Goal: Information Seeking & Learning: Learn about a topic

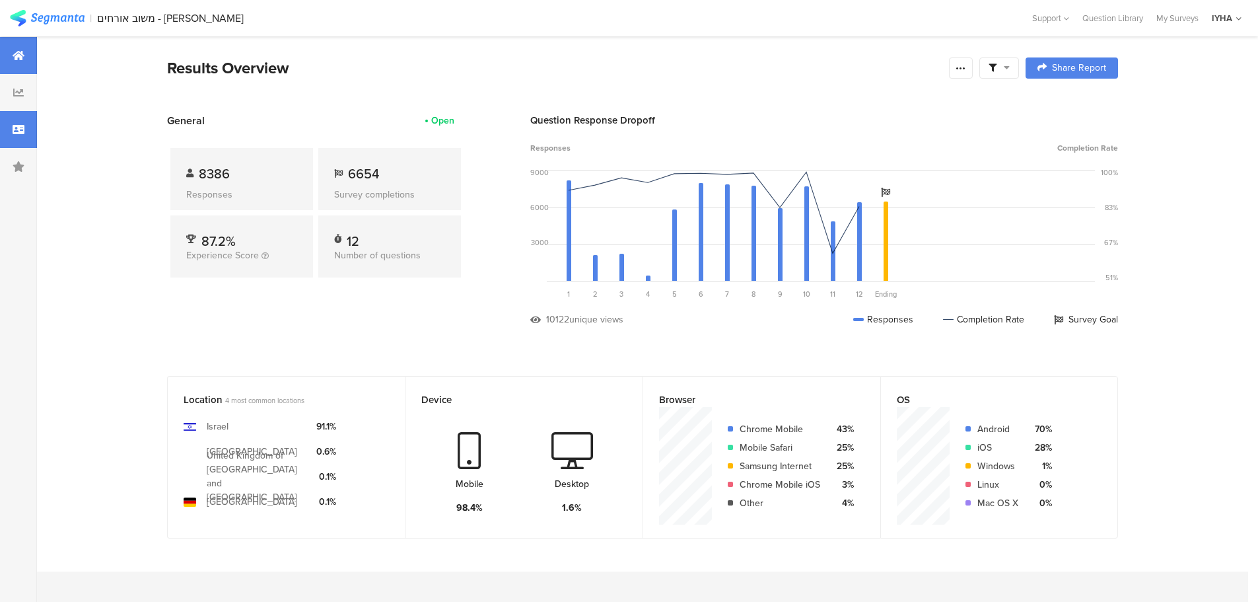
click at [22, 128] on icon at bounding box center [19, 129] width 12 height 11
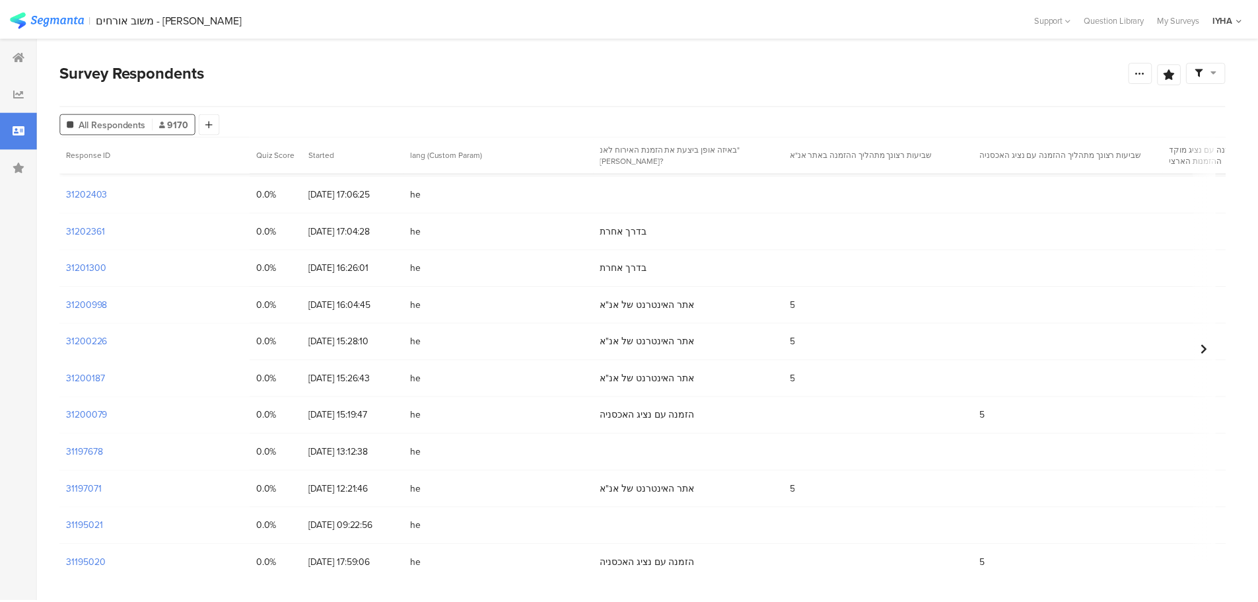
scroll to position [132, 0]
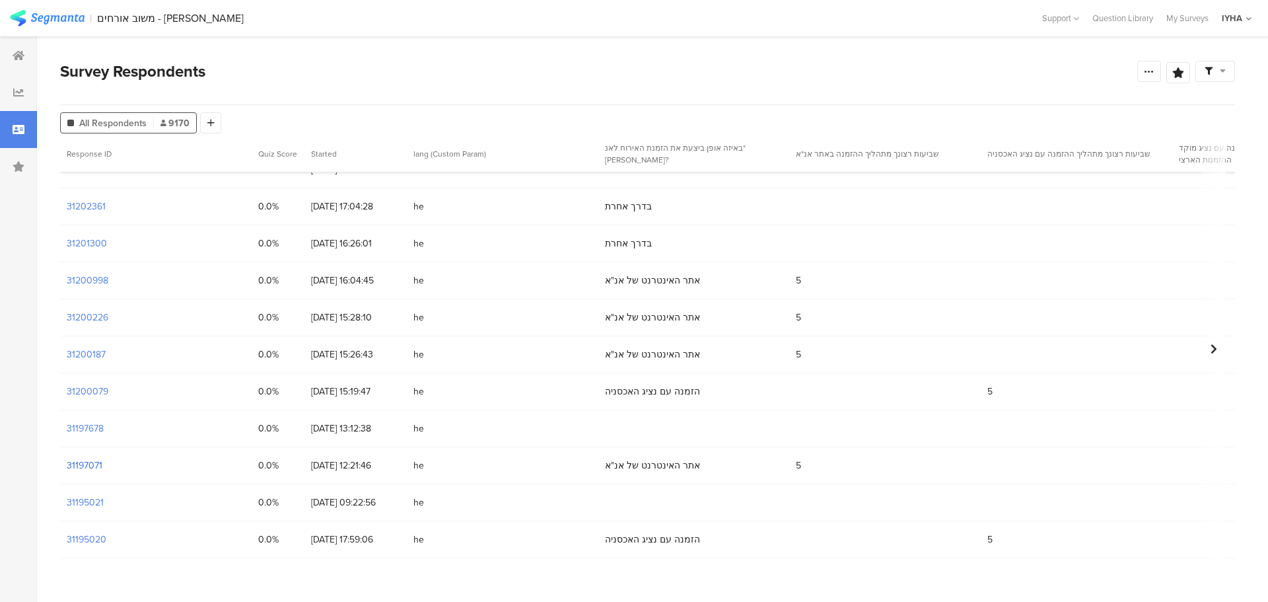
click at [79, 462] on section "31197071" at bounding box center [85, 465] width 36 height 14
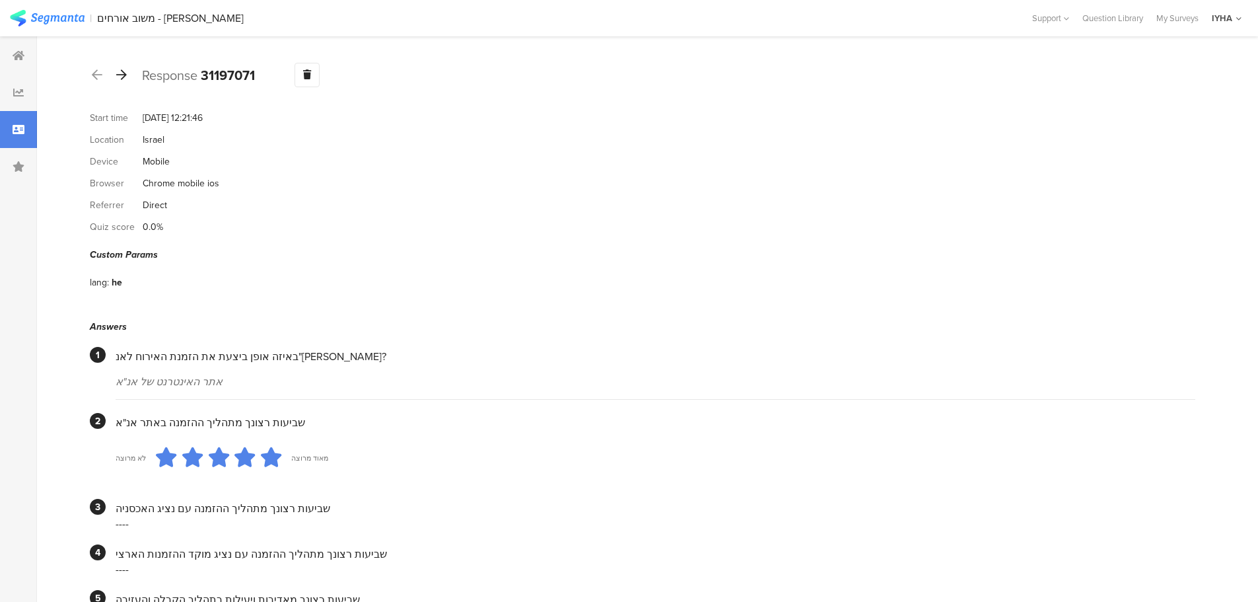
click at [122, 75] on icon at bounding box center [121, 75] width 11 height 12
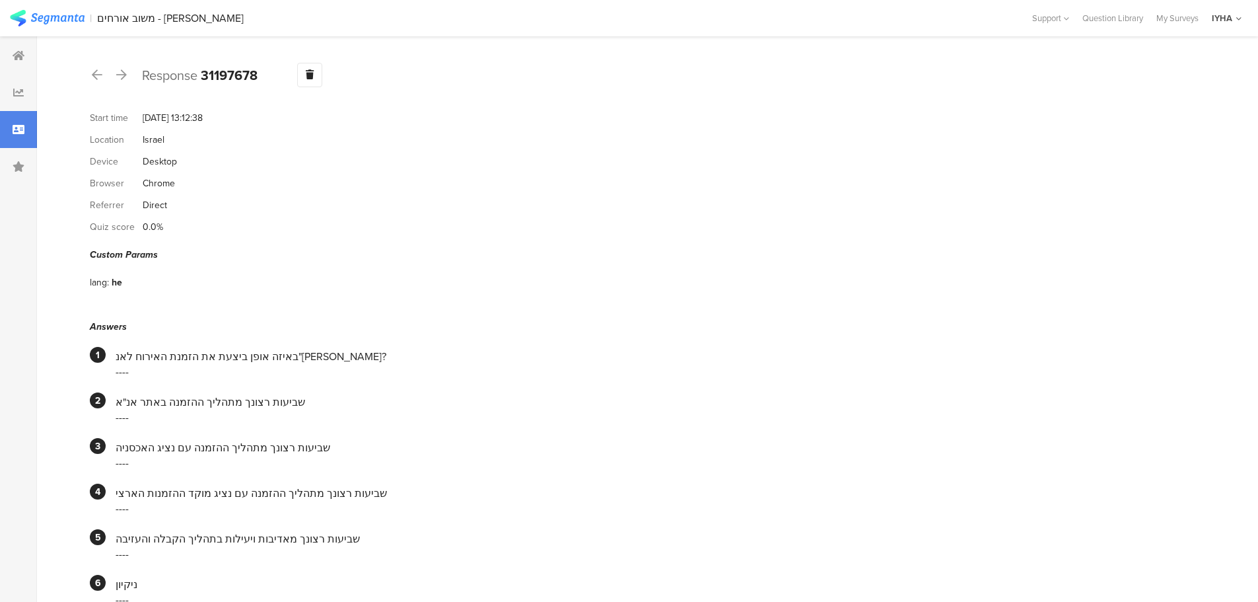
click at [112, 70] on div "Response 31197678 Warning Delete Cancel" at bounding box center [642, 75] width 1105 height 24
click at [119, 70] on icon at bounding box center [121, 75] width 11 height 12
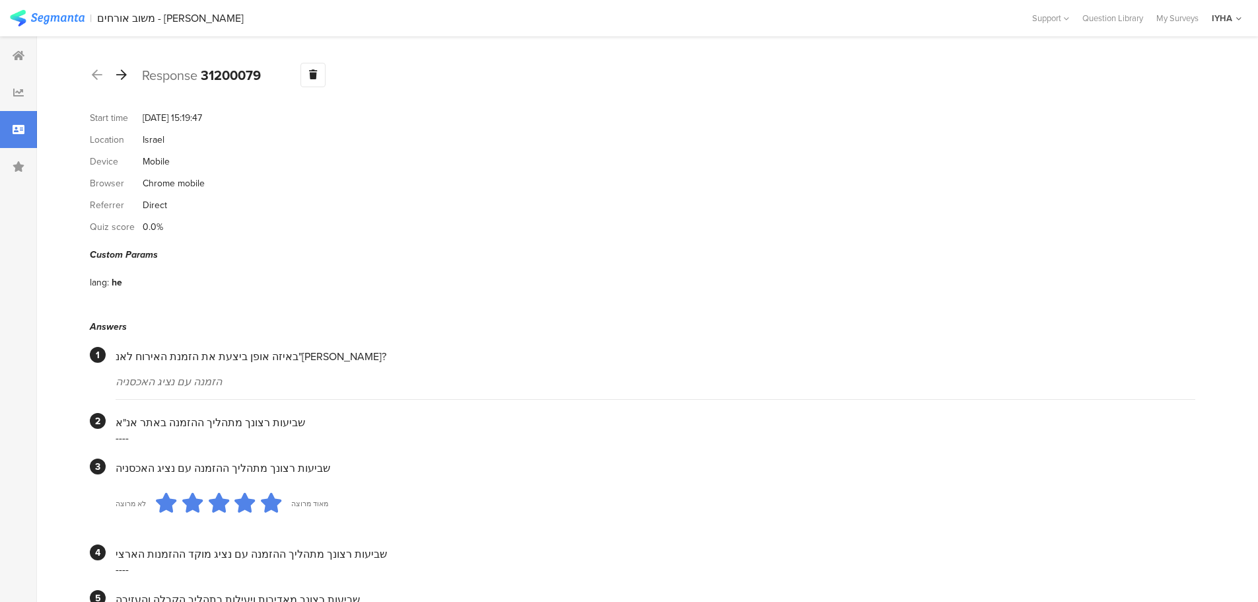
click at [121, 73] on icon at bounding box center [121, 75] width 11 height 12
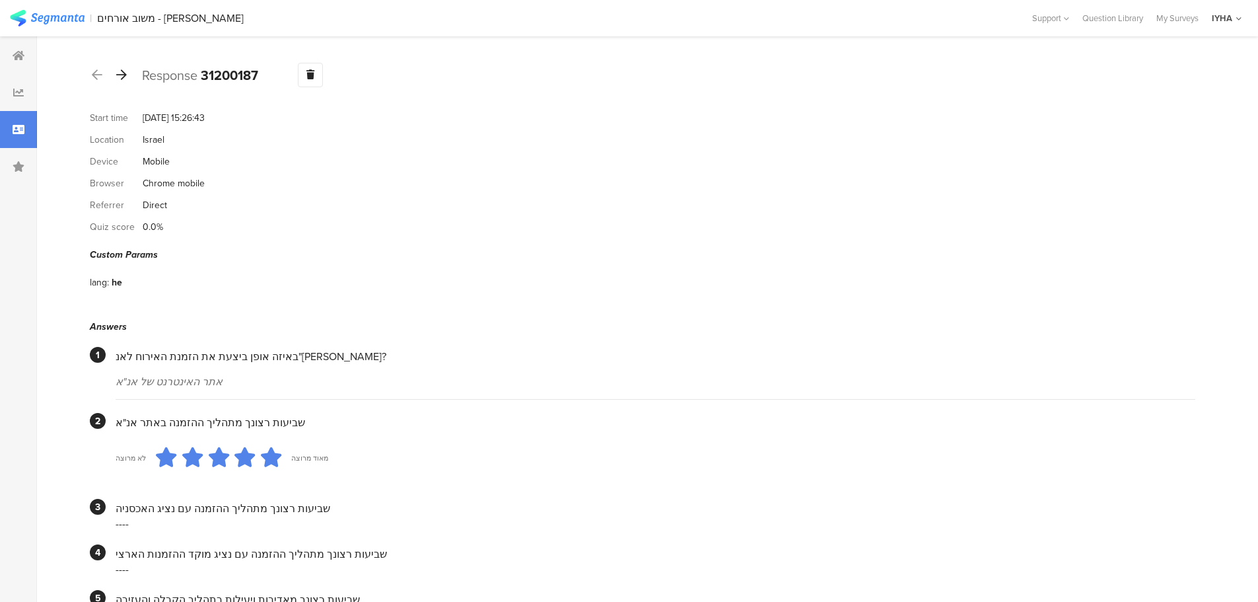
click at [123, 73] on icon at bounding box center [121, 75] width 11 height 12
click at [123, 78] on icon at bounding box center [121, 75] width 11 height 12
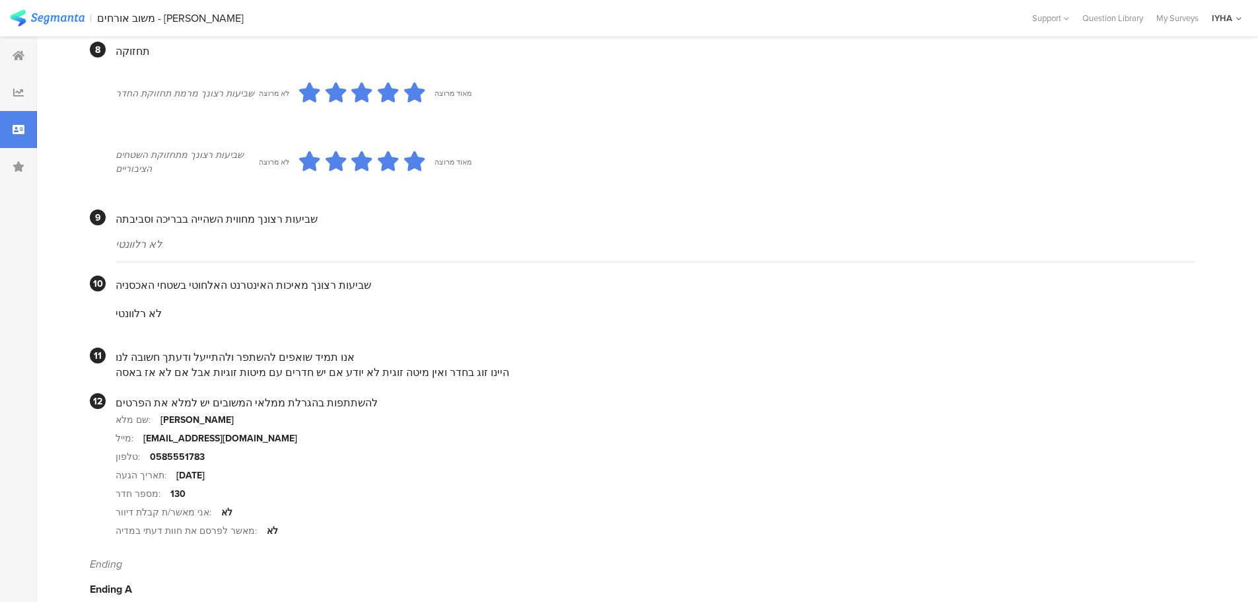
scroll to position [1055, 0]
drag, startPoint x: 407, startPoint y: 353, endPoint x: 123, endPoint y: 349, distance: 284.0
click at [125, 361] on div "היינו זוג בחדר ואין מיטה זוגית לא יודע אם יש חדרים עם מיטות זוגיות אבל אם לא אז…" at bounding box center [656, 368] width 1080 height 15
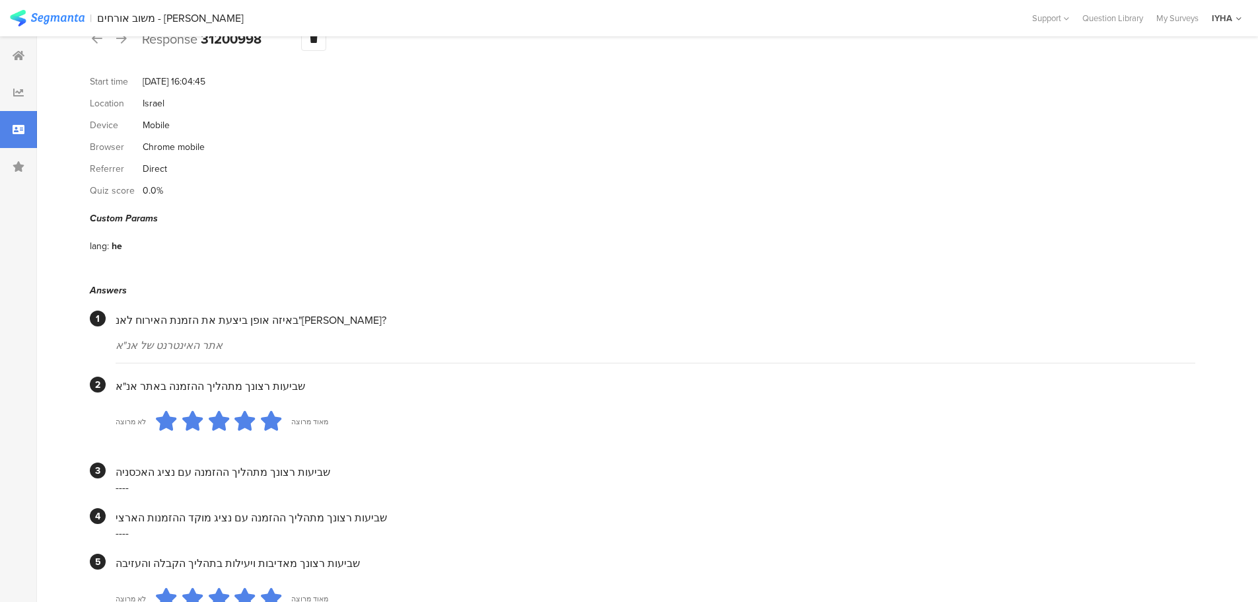
scroll to position [0, 0]
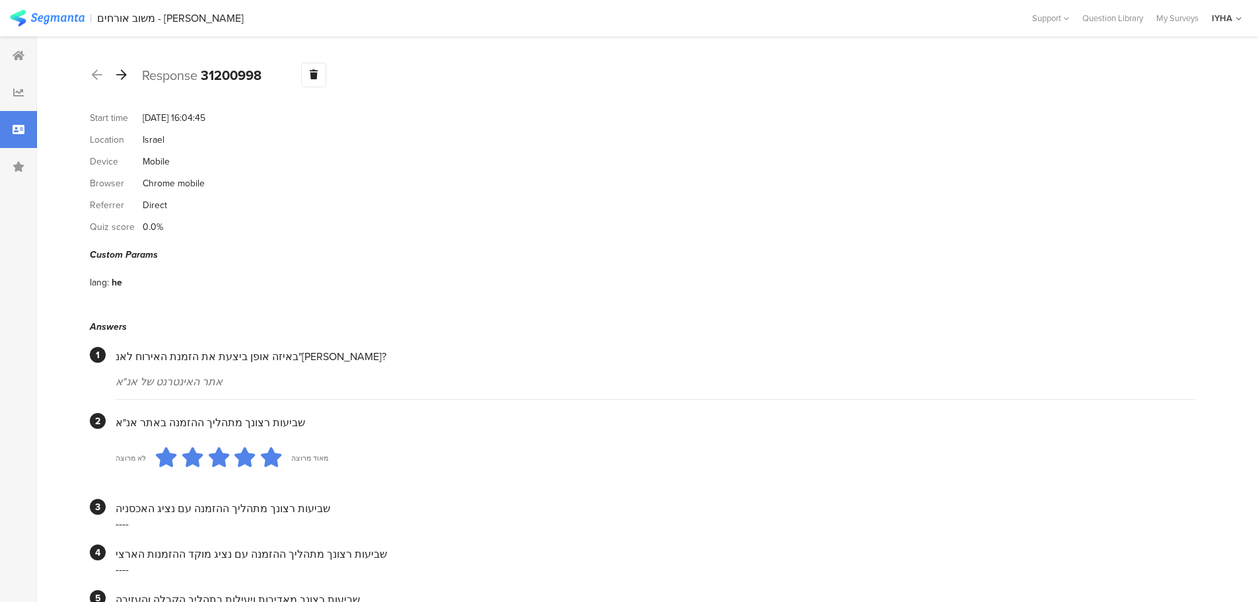
click at [123, 69] on icon at bounding box center [121, 75] width 11 height 12
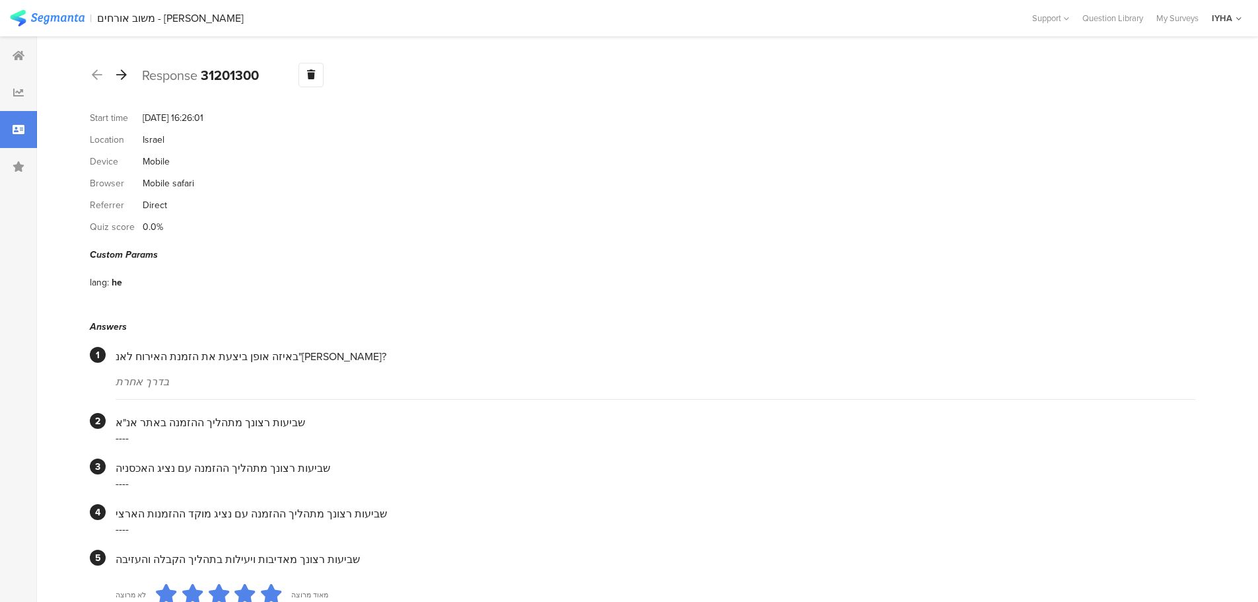
click at [120, 75] on icon at bounding box center [121, 75] width 11 height 12
click at [123, 71] on icon at bounding box center [121, 75] width 11 height 12
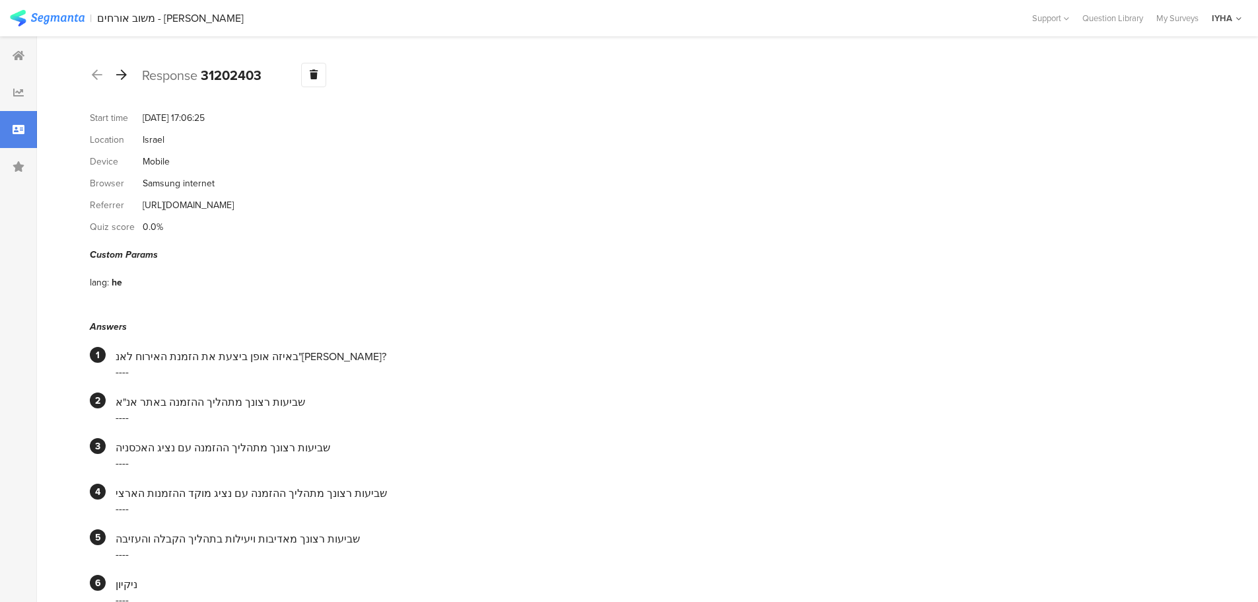
click at [122, 79] on icon at bounding box center [121, 75] width 11 height 12
click at [121, 71] on icon at bounding box center [121, 75] width 11 height 12
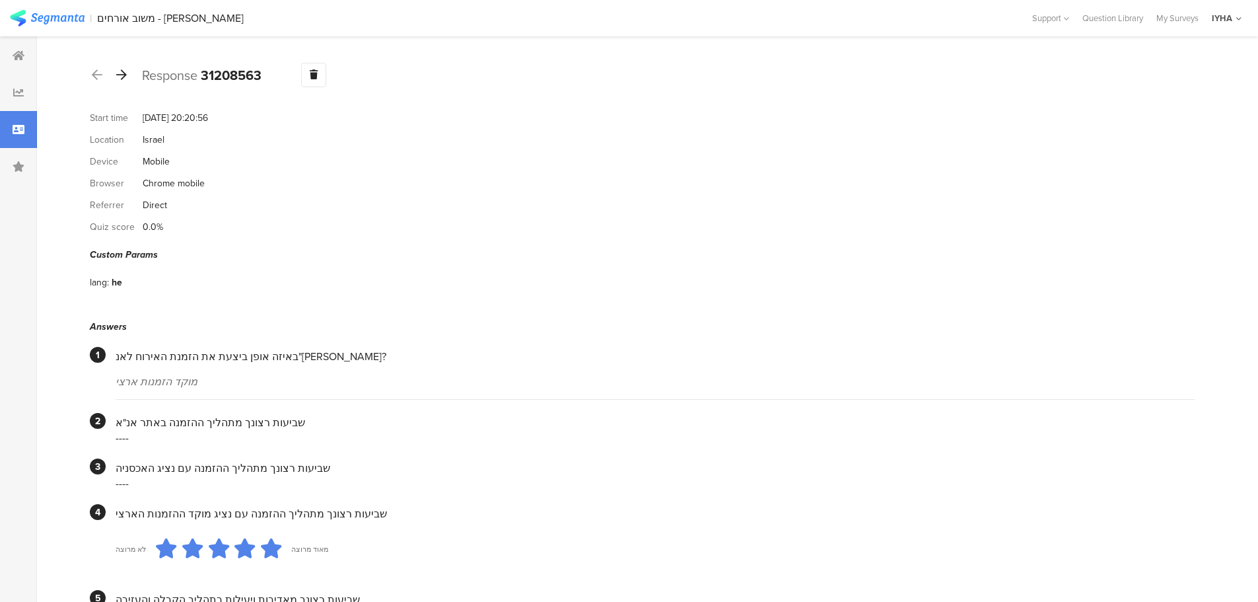
click at [123, 73] on icon at bounding box center [121, 75] width 11 height 12
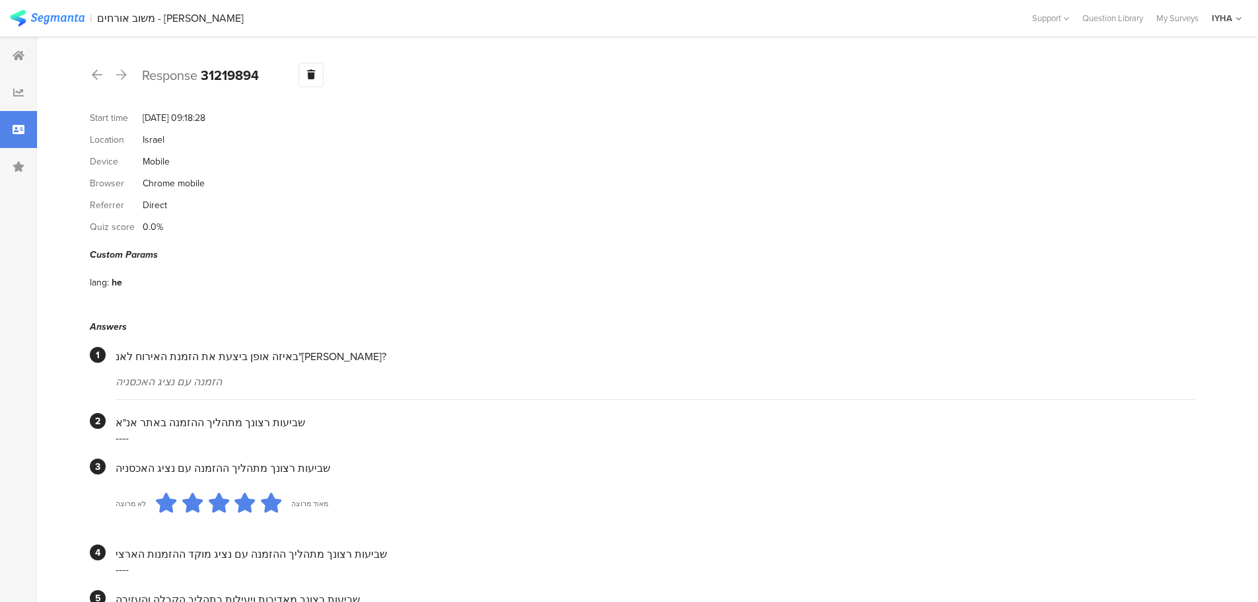
click at [123, 74] on icon at bounding box center [121, 75] width 11 height 12
